Goal: Find specific page/section: Find specific page/section

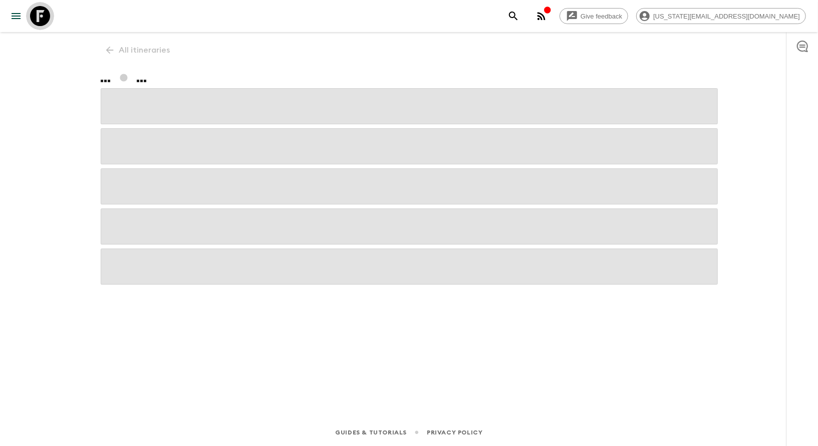
click at [31, 15] on icon at bounding box center [40, 16] width 20 height 20
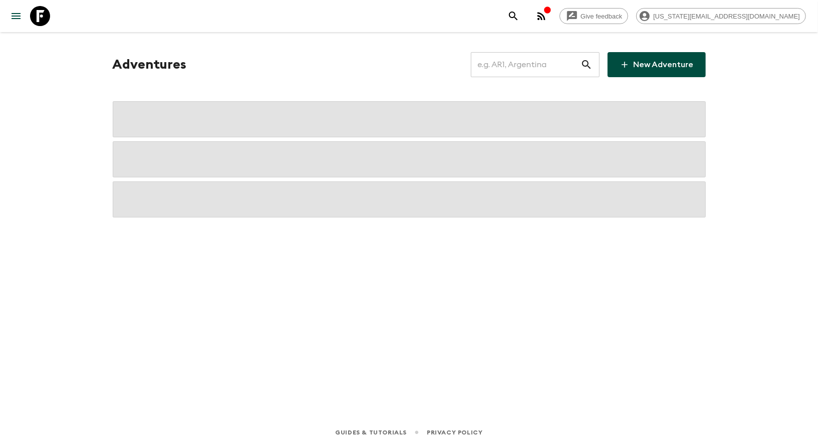
click at [31, 15] on icon at bounding box center [40, 16] width 20 height 20
click at [519, 60] on input "text" at bounding box center [526, 65] width 110 height 28
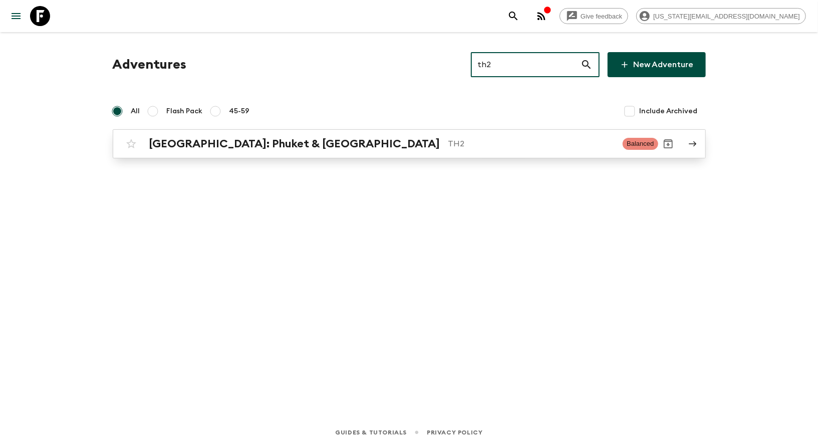
type input "th2"
click at [181, 149] on h2 "[GEOGRAPHIC_DATA]: Phuket & [GEOGRAPHIC_DATA]" at bounding box center [294, 143] width 291 height 13
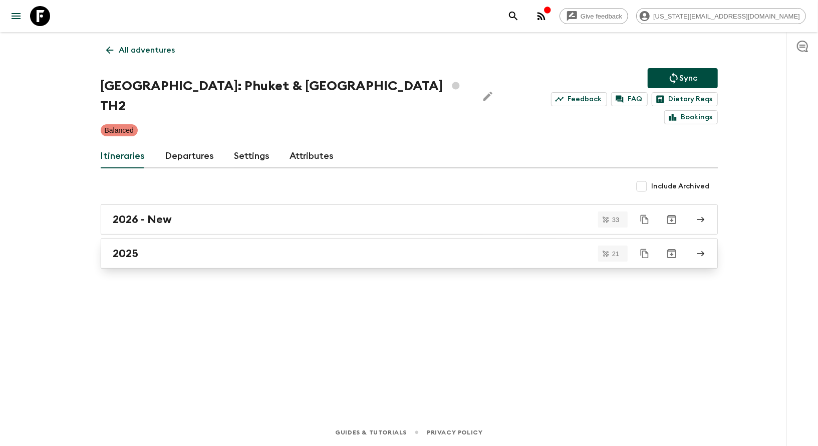
click at [141, 247] on div "2025" at bounding box center [399, 253] width 573 height 13
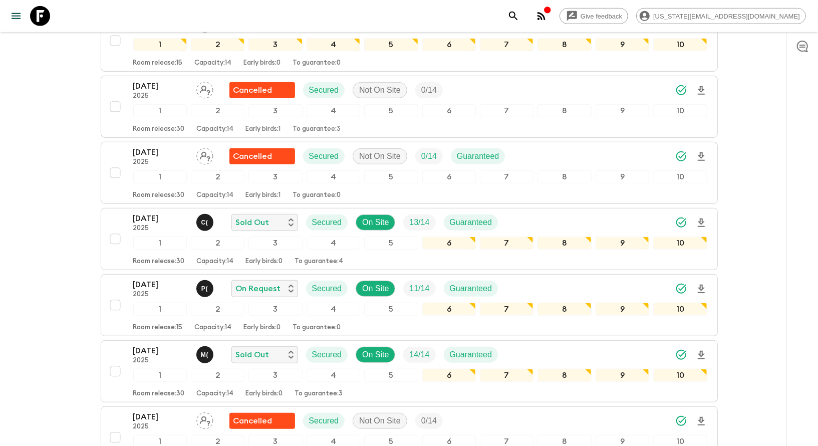
scroll to position [387, 0]
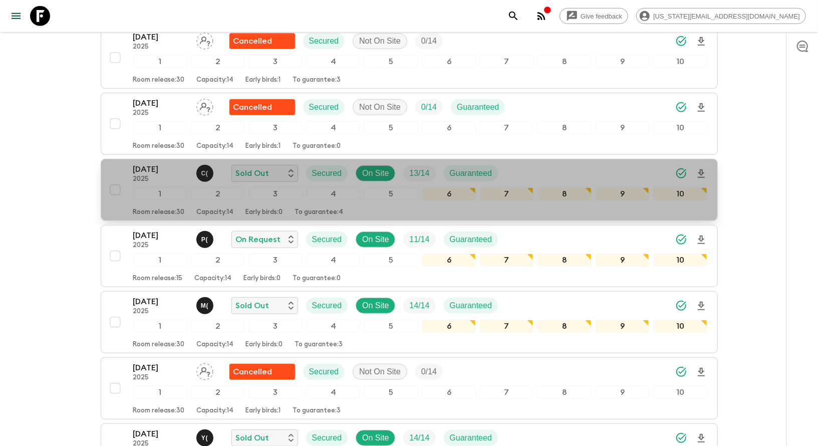
click at [137, 163] on p "[DATE]" at bounding box center [160, 169] width 55 height 12
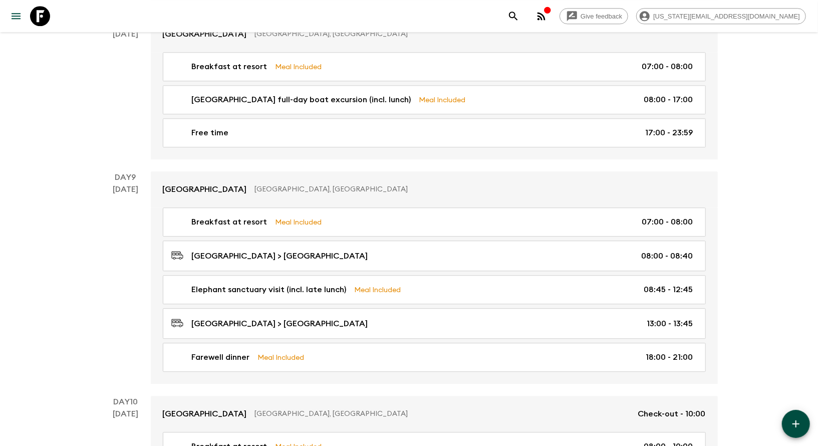
scroll to position [1732, 0]
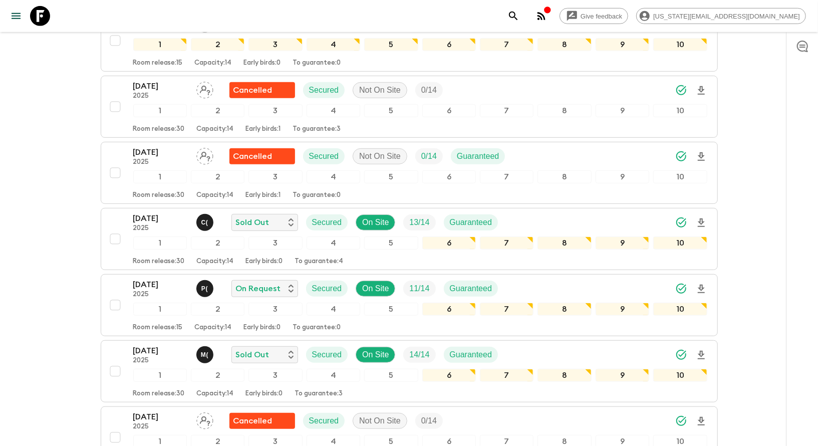
scroll to position [339, 0]
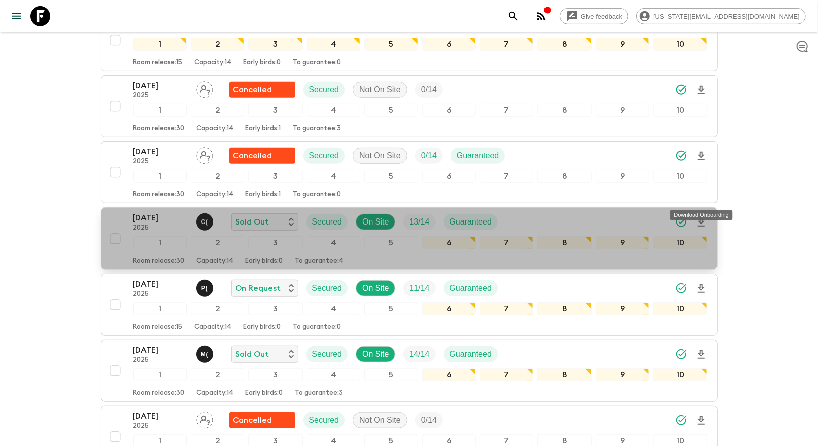
click at [703, 218] on icon "Download Onboarding" at bounding box center [701, 222] width 7 height 9
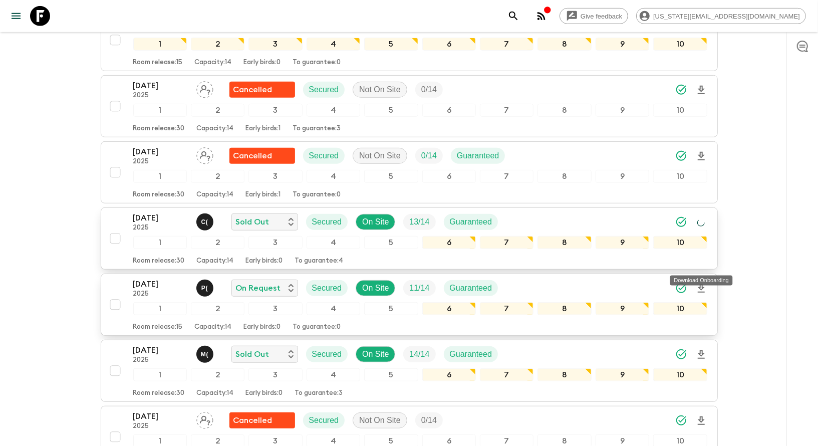
click at [702, 284] on icon "Download Onboarding" at bounding box center [701, 288] width 7 height 9
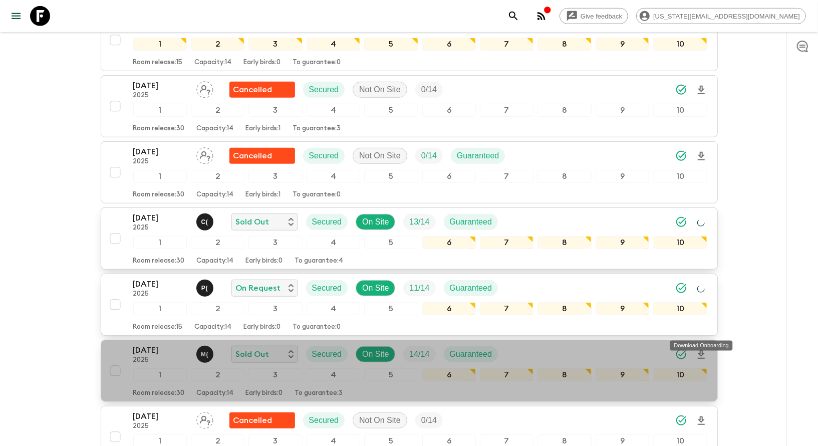
click at [704, 349] on icon "Download Onboarding" at bounding box center [701, 355] width 12 height 12
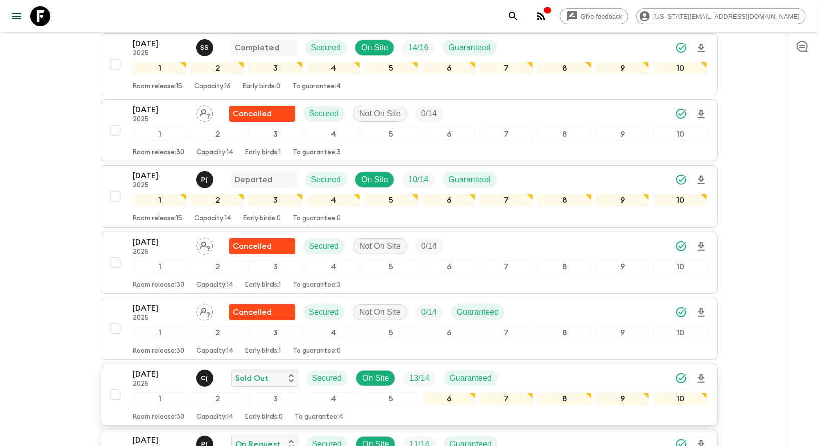
scroll to position [0, 0]
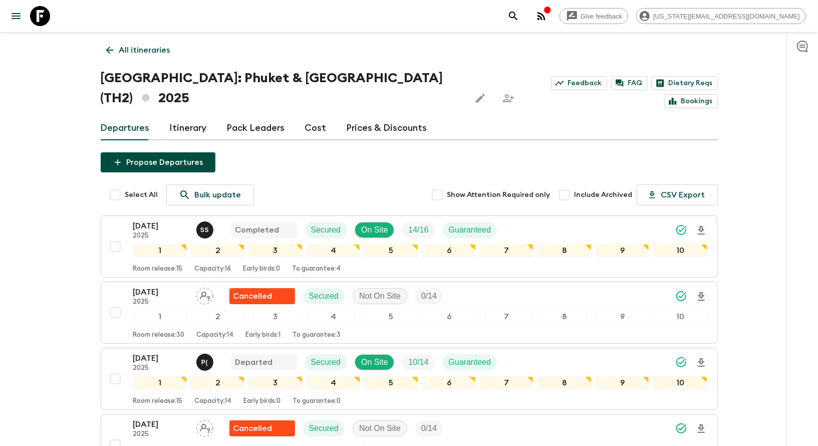
click at [132, 56] on p "All itineraries" at bounding box center [144, 50] width 51 height 12
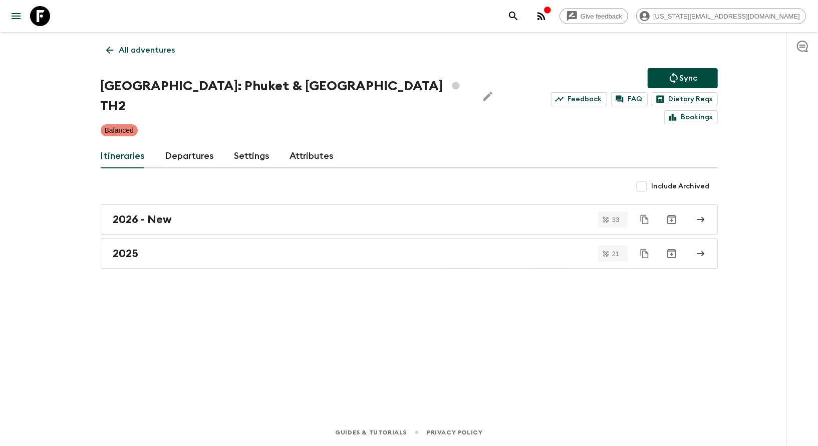
click at [104, 52] on icon at bounding box center [109, 50] width 11 height 11
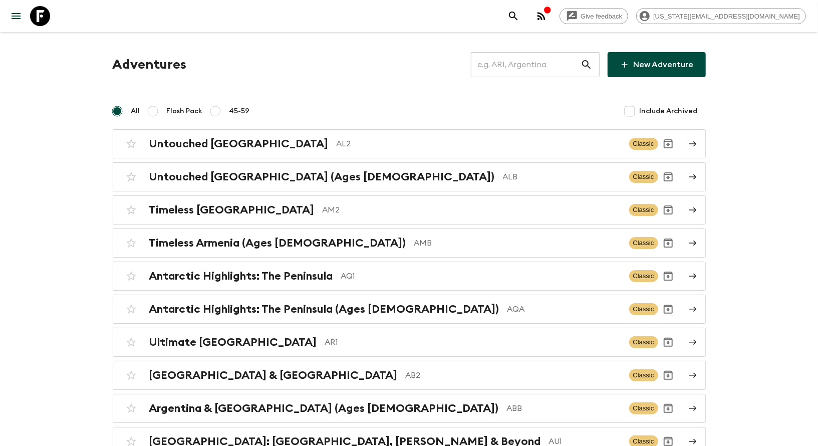
click at [530, 72] on input "text" at bounding box center [526, 65] width 110 height 28
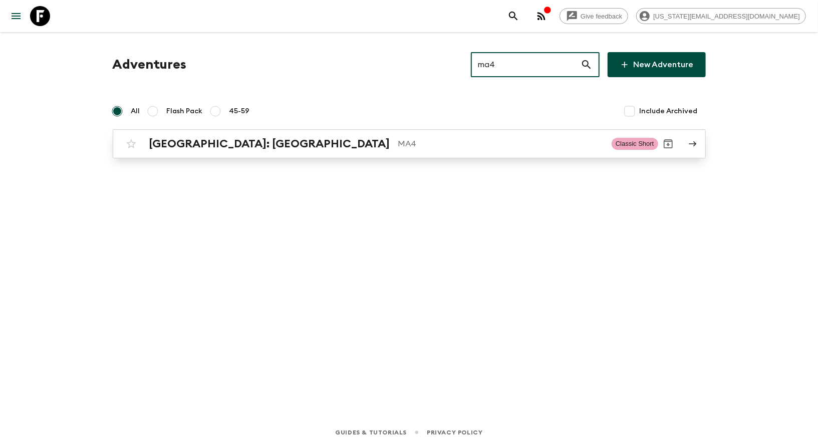
type input "ma4"
click at [371, 156] on link "[GEOGRAPHIC_DATA]: [GEOGRAPHIC_DATA] MA4 Classic Short" at bounding box center [409, 143] width 593 height 29
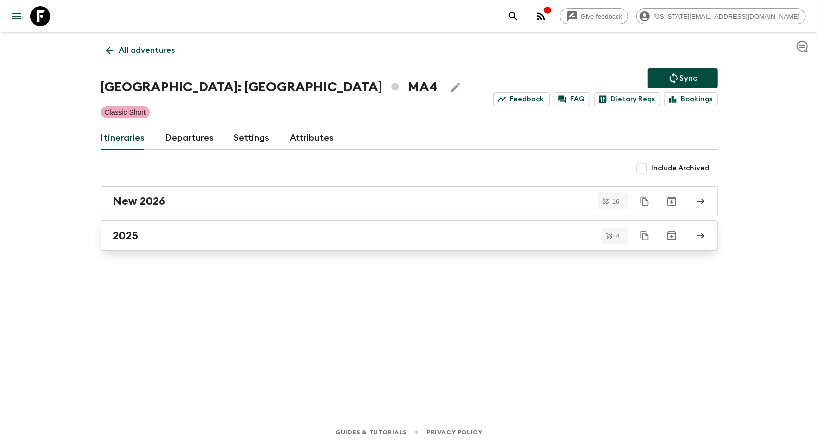
click at [266, 231] on div "2025" at bounding box center [399, 235] width 573 height 13
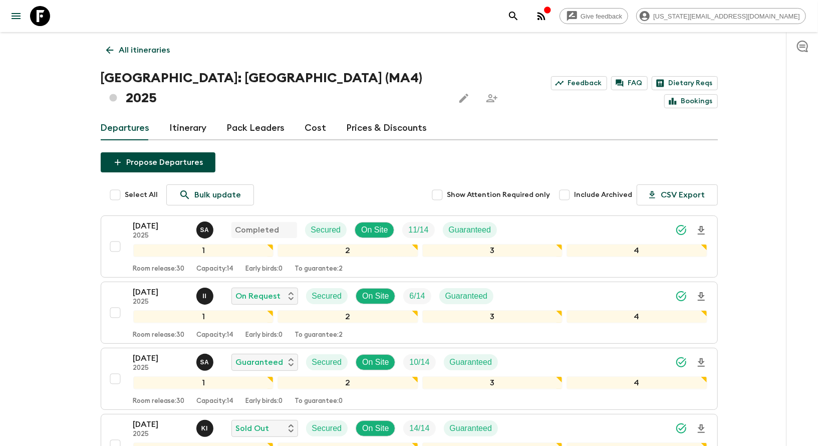
scroll to position [97, 0]
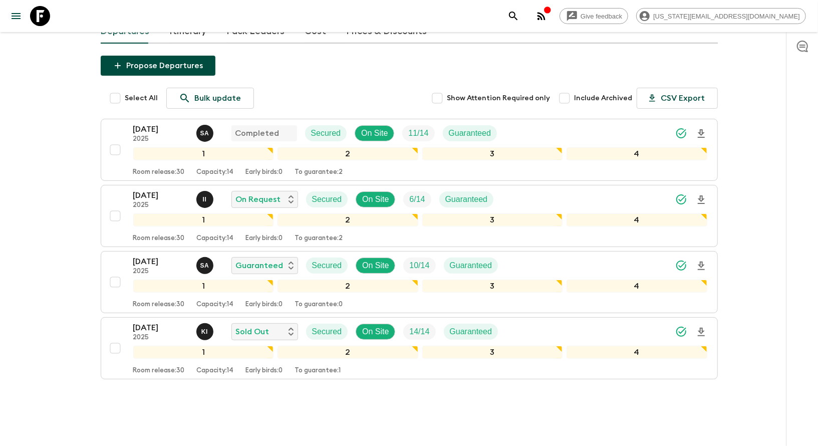
click at [520, 13] on icon "search adventures" at bounding box center [514, 16] width 12 height 12
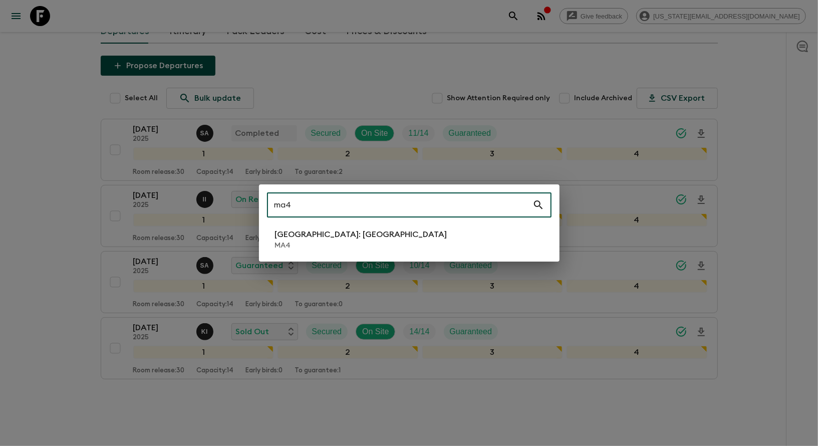
type input "ma4"
click at [306, 240] on p "[GEOGRAPHIC_DATA]: [GEOGRAPHIC_DATA]" at bounding box center [361, 234] width 172 height 12
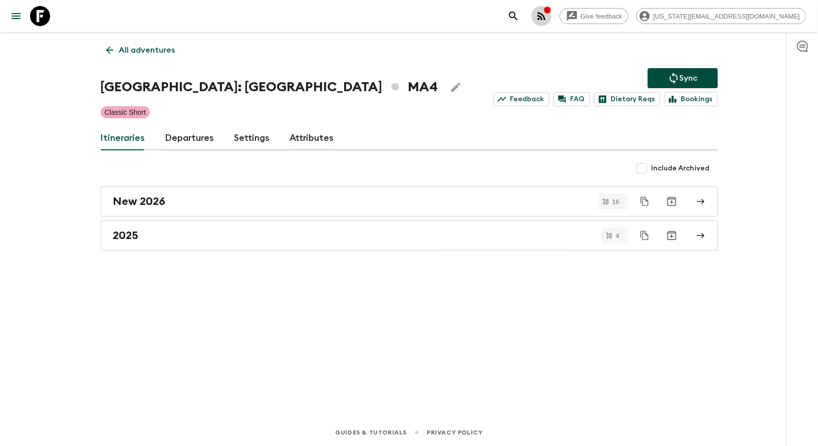
click at [548, 22] on icon "button" at bounding box center [542, 16] width 12 height 12
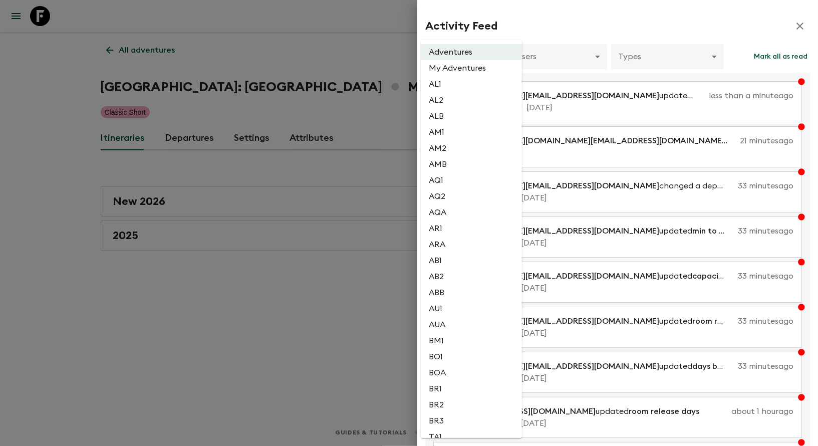
click at [463, 53] on body "Give feedback [US_STATE][EMAIL_ADDRESS][DOMAIN_NAME] All adventures [GEOGRAPHIC…" at bounding box center [409, 223] width 818 height 446
click at [440, 332] on li "MA4" at bounding box center [471, 324] width 101 height 16
type input "7d50ba37-7ef6-4531-ad2d-8d57e547d265"
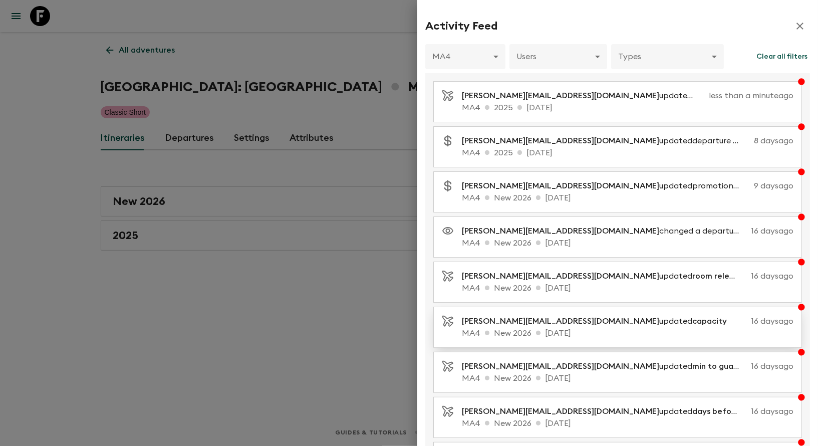
scroll to position [101, 0]
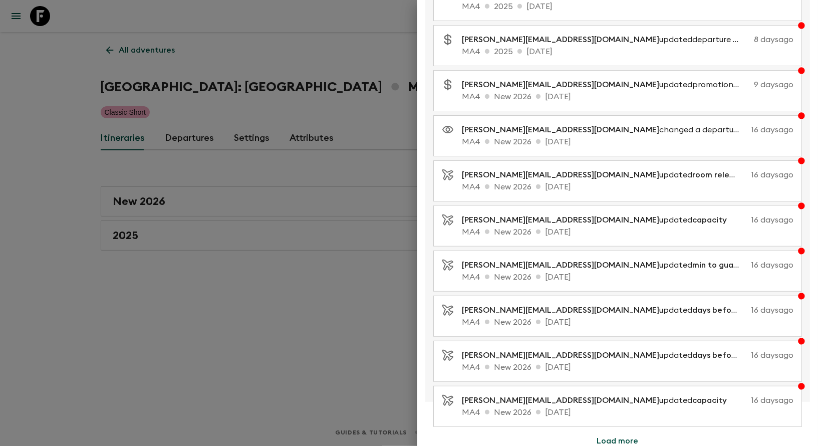
click at [614, 437] on button "Load more" at bounding box center [618, 441] width 66 height 20
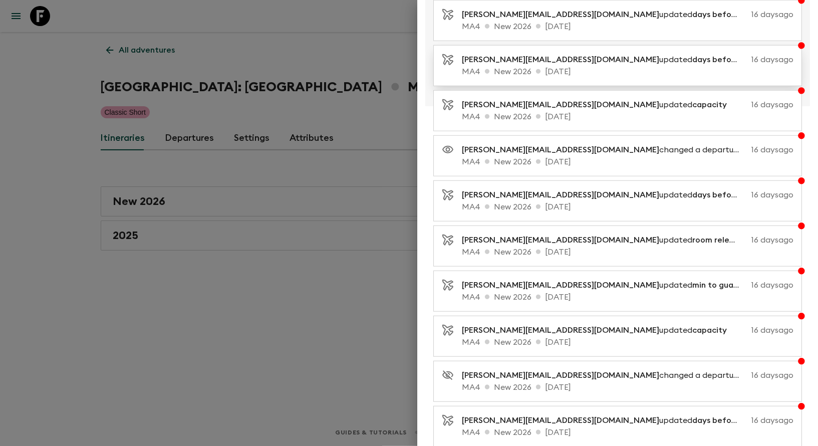
scroll to position [548, 0]
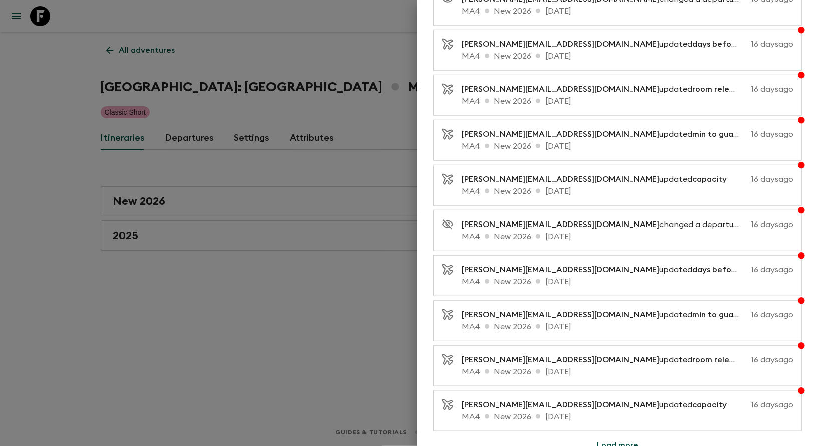
click at [609, 435] on button "Load more" at bounding box center [618, 445] width 66 height 20
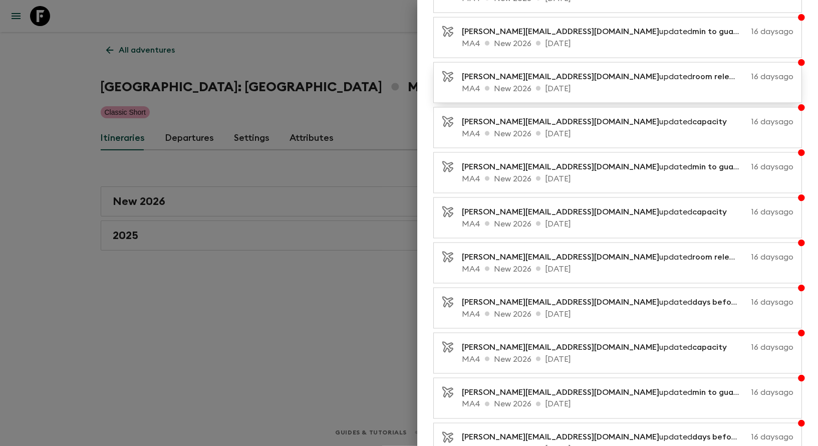
scroll to position [994, 0]
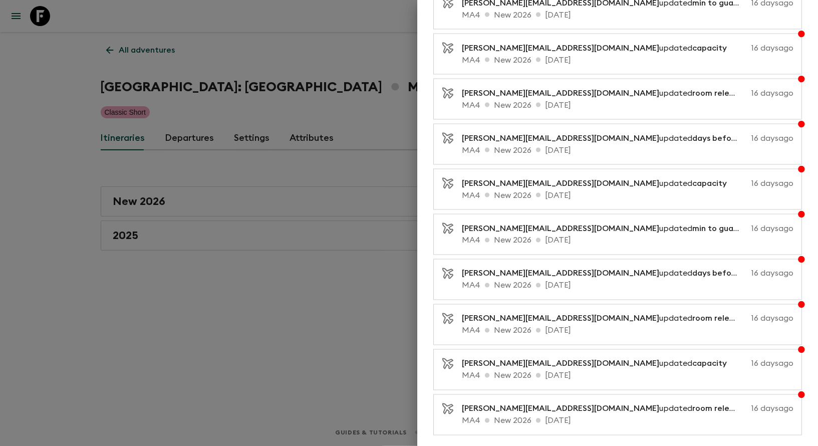
click at [608, 439] on button "Load more" at bounding box center [618, 449] width 66 height 20
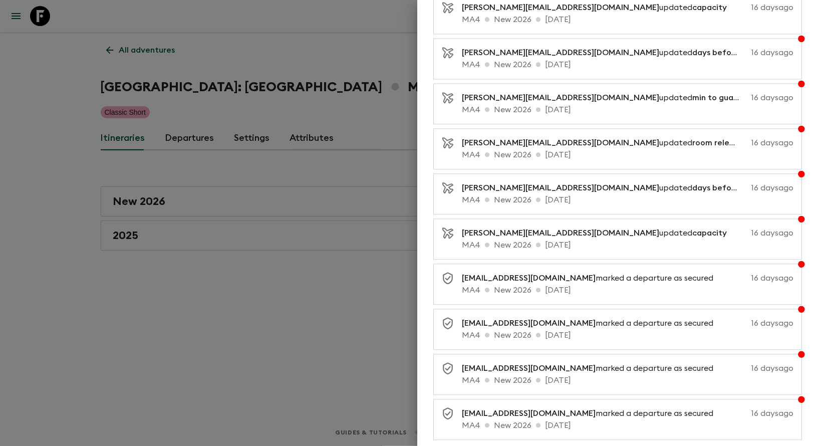
click at [605, 444] on button "Load more" at bounding box center [618, 454] width 66 height 20
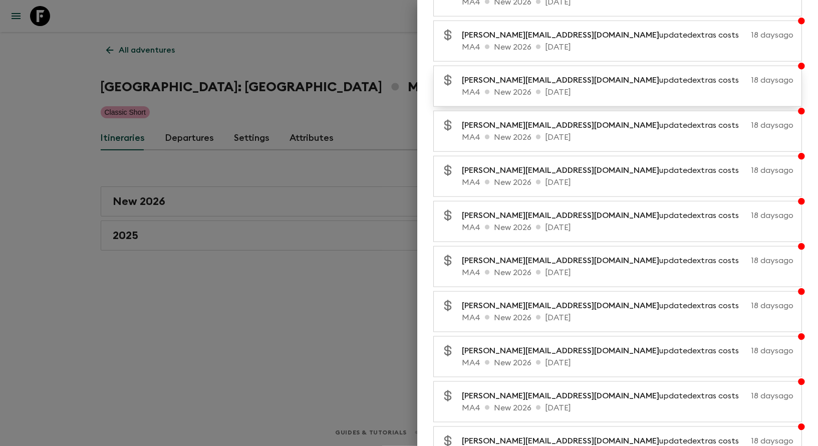
scroll to position [3226, 0]
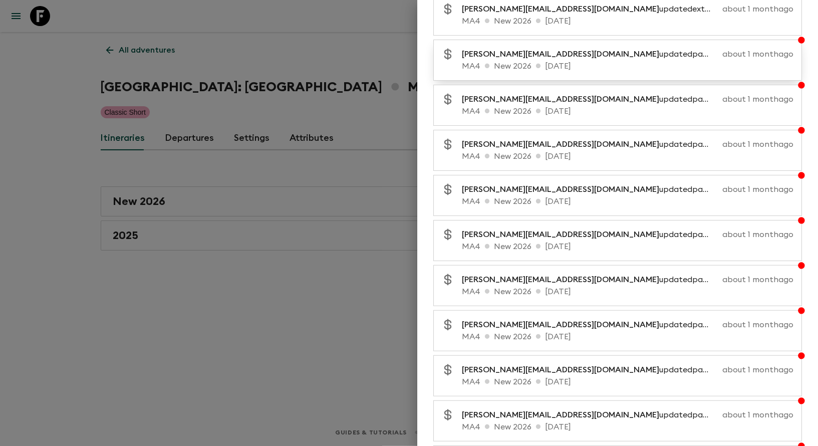
scroll to position [5012, 0]
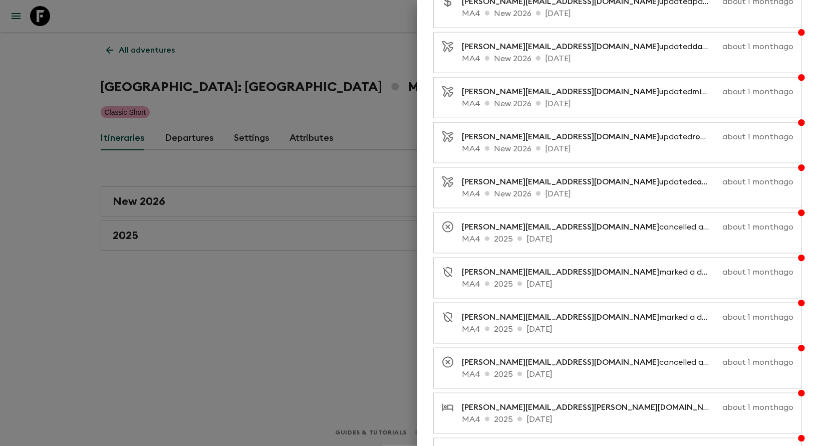
scroll to position [5905, 0]
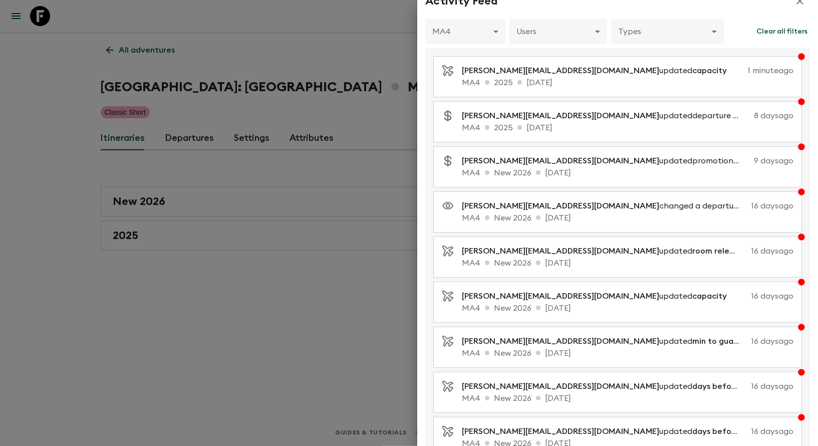
scroll to position [0, 0]
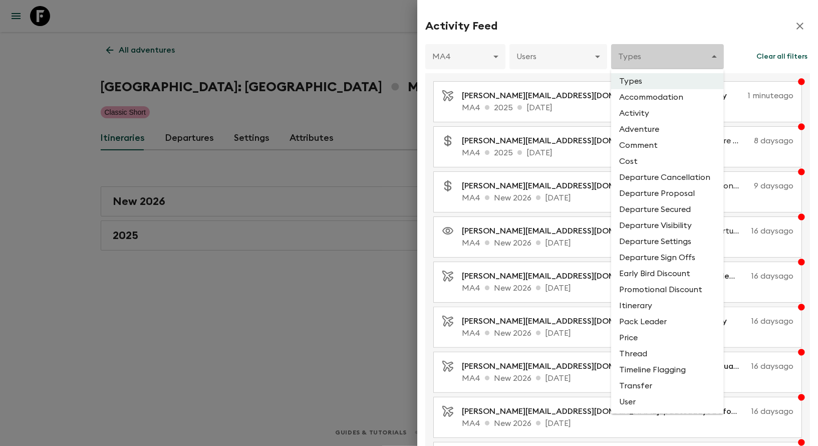
click at [630, 59] on body "Give feedback [US_STATE][EMAIL_ADDRESS][DOMAIN_NAME] All adventures [GEOGRAPHIC…" at bounding box center [409, 223] width 818 height 446
click at [637, 103] on li "Accommodation" at bounding box center [667, 97] width 113 height 16
type input "ACCOMMODATION"
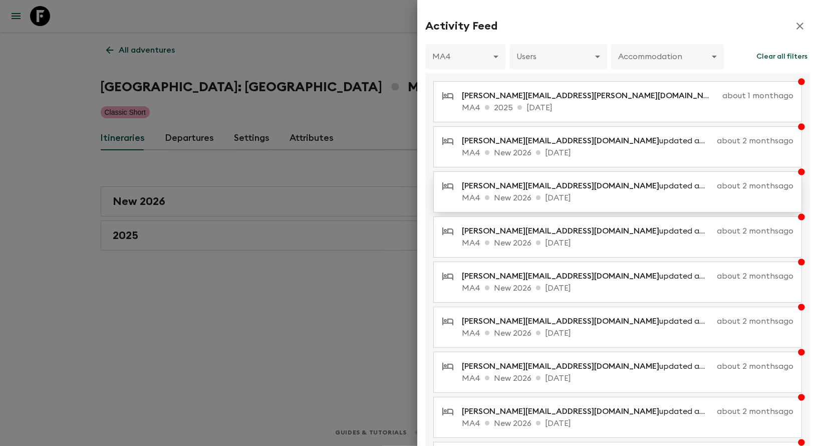
scroll to position [101, 0]
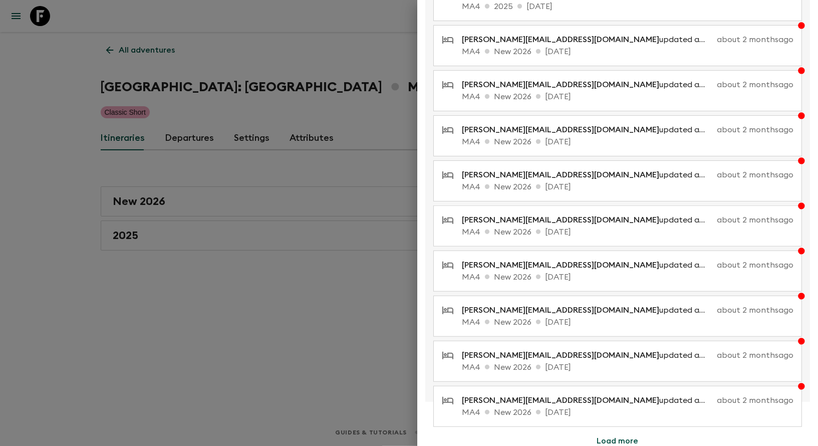
click at [605, 433] on button "Load more" at bounding box center [618, 441] width 66 height 20
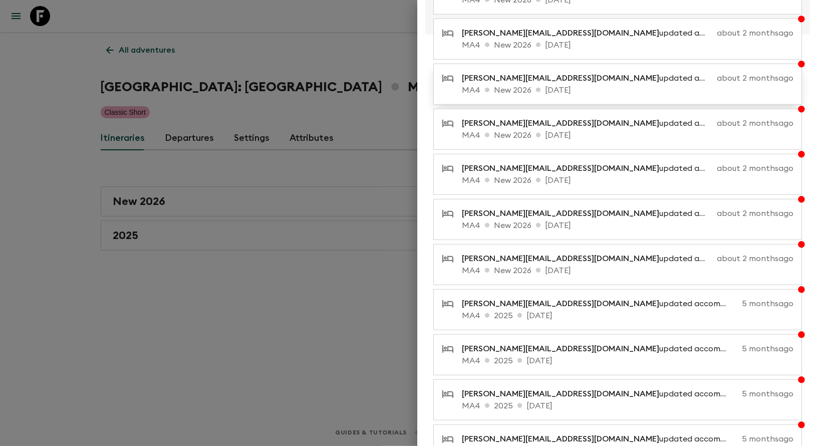
scroll to position [484, 0]
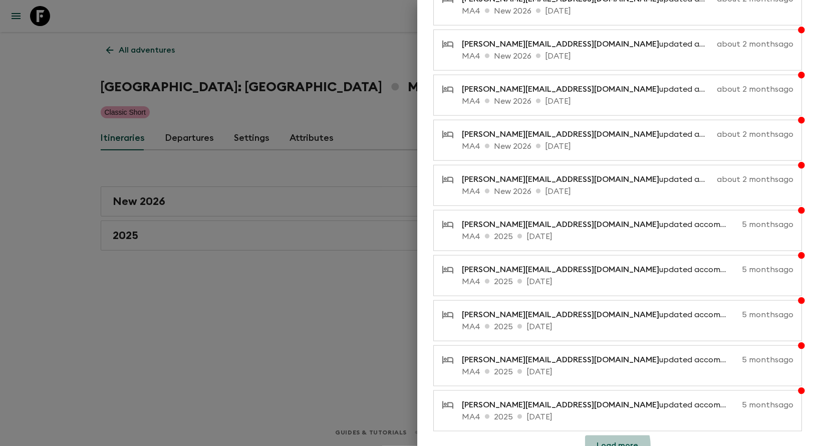
click at [608, 436] on button "Load more" at bounding box center [618, 445] width 66 height 20
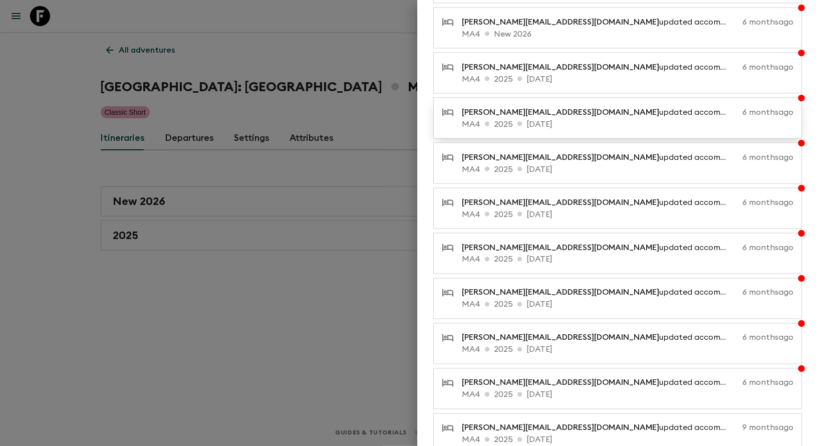
scroll to position [994, 0]
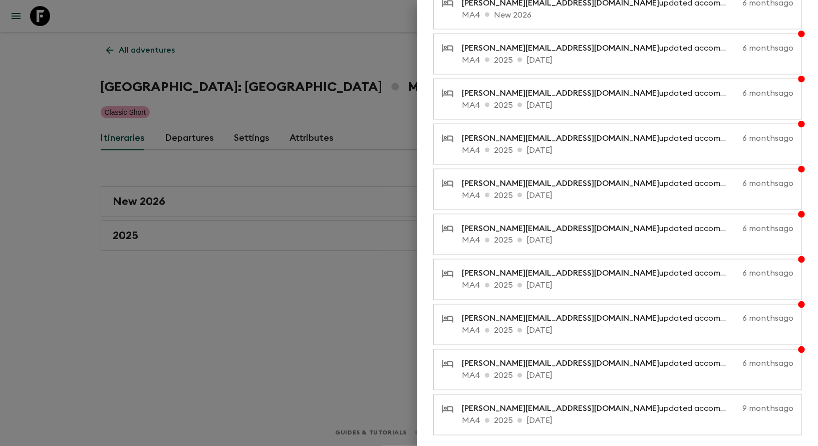
click at [310, 311] on div at bounding box center [409, 223] width 818 height 446
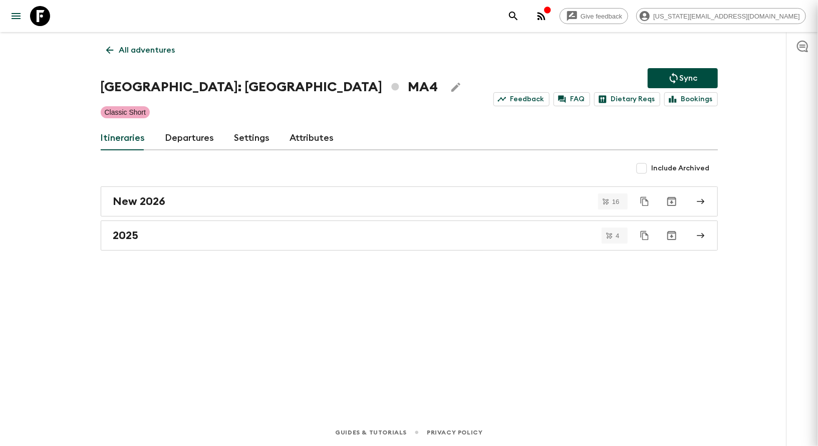
scroll to position [0, 0]
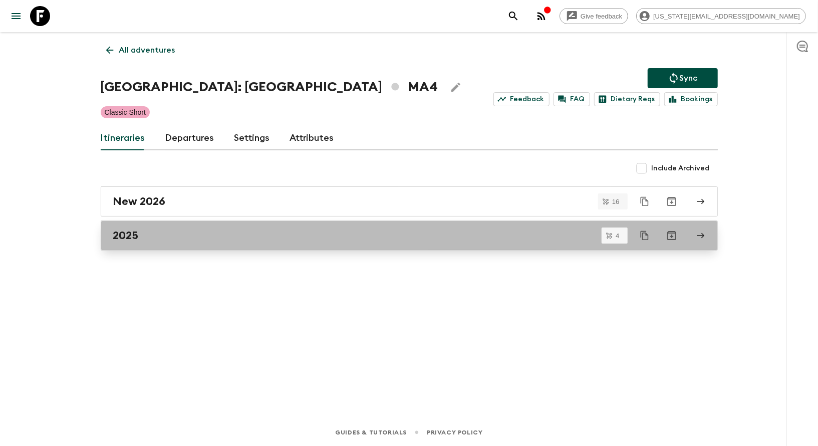
click at [135, 230] on h2 "2025" at bounding box center [126, 235] width 26 height 13
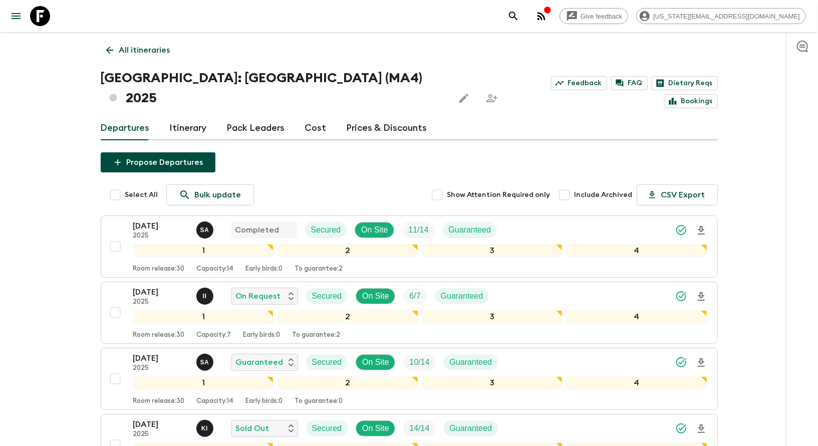
click at [493, 190] on span "Show Attention Required only" at bounding box center [498, 195] width 103 height 10
click at [447, 185] on input "Show Attention Required only" at bounding box center [437, 195] width 20 height 20
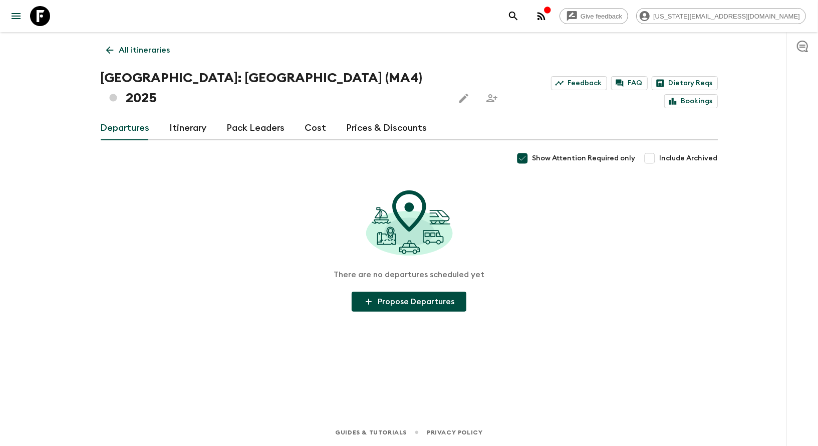
click at [541, 153] on span "Show Attention Required only" at bounding box center [584, 158] width 103 height 10
click at [533, 148] on input "Show Attention Required only" at bounding box center [523, 158] width 20 height 20
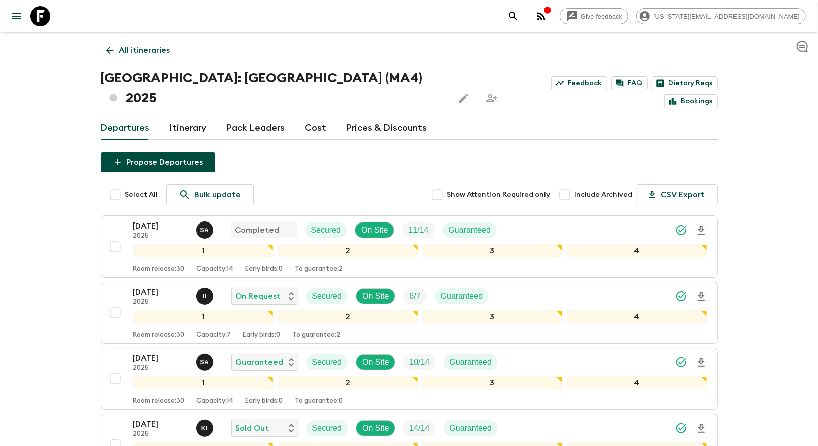
scroll to position [97, 0]
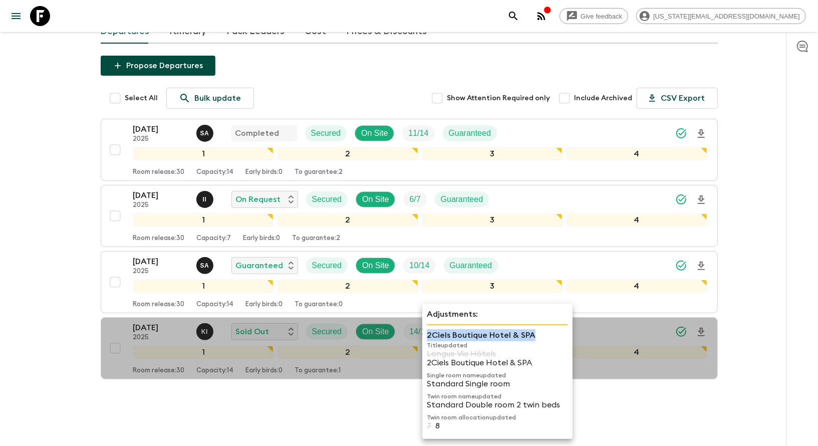
drag, startPoint x: 546, startPoint y: 340, endPoint x: 426, endPoint y: 336, distance: 120.3
click at [426, 336] on div "Adjustments: 2Ciels Boutique Hotel & SPA Title updated Longue Vie Hôtels 2Ciels…" at bounding box center [497, 371] width 150 height 135
